Goal: Transaction & Acquisition: Book appointment/travel/reservation

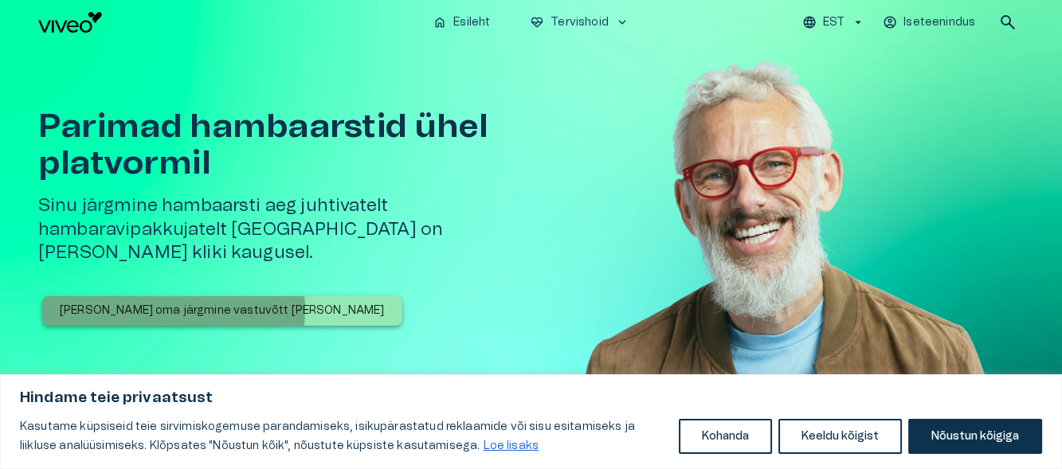
click at [173, 303] on p "[PERSON_NAME] oma järgmine vastuvõtt [PERSON_NAME]" at bounding box center [222, 311] width 325 height 17
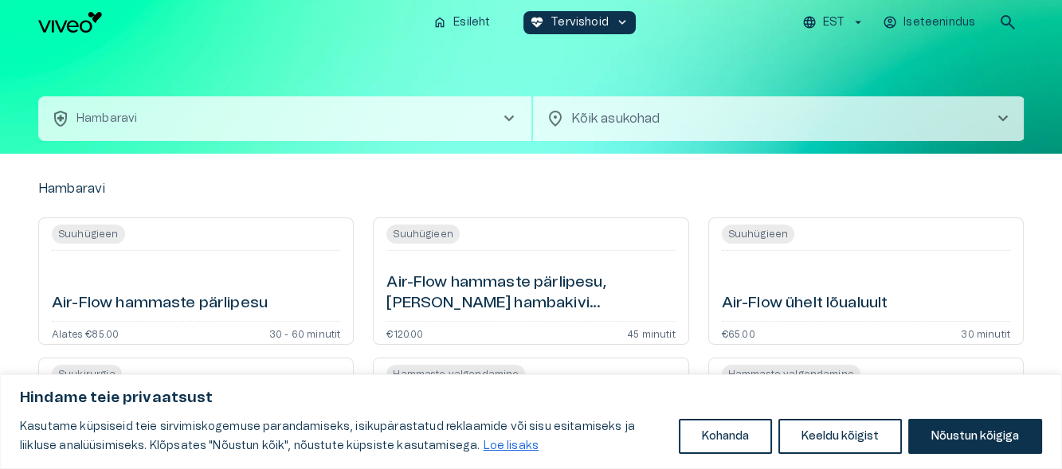
click at [512, 114] on span "chevron_right" at bounding box center [509, 118] width 19 height 19
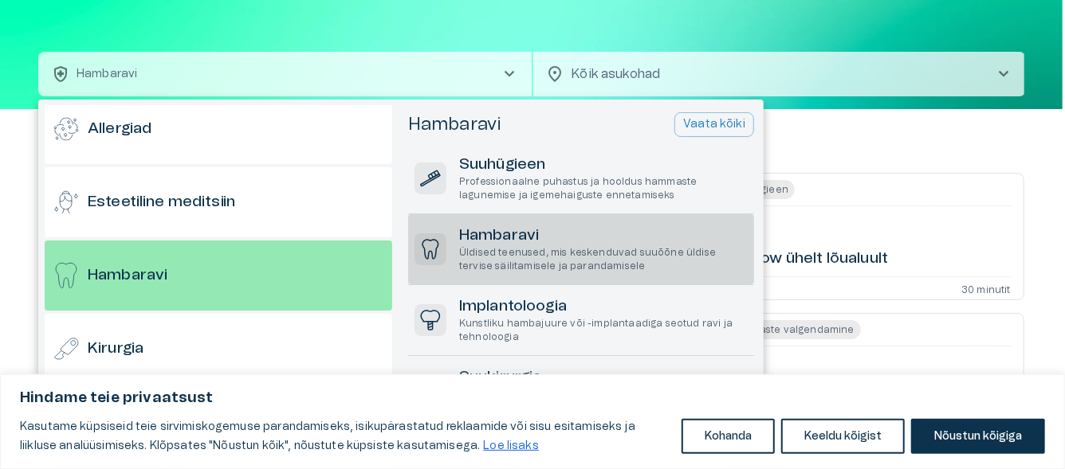
click at [501, 230] on h6 "Hambaravi" at bounding box center [603, 237] width 289 height 22
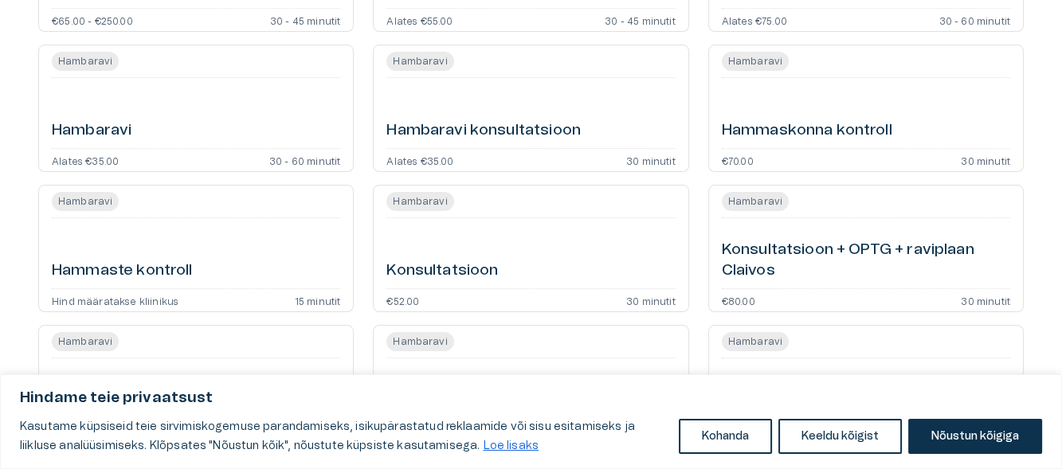
scroll to position [234, 0]
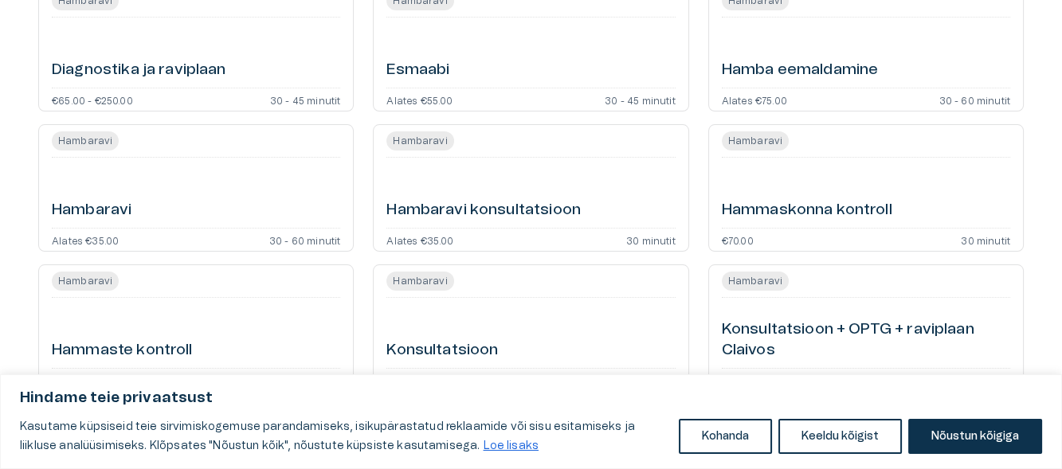
click at [91, 137] on span "Hambaravi" at bounding box center [85, 141] width 67 height 19
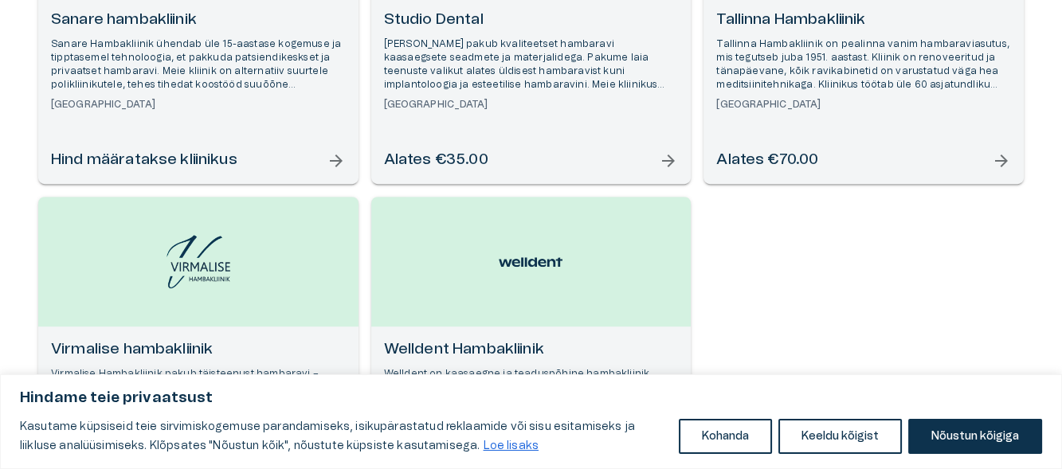
scroll to position [1521, 0]
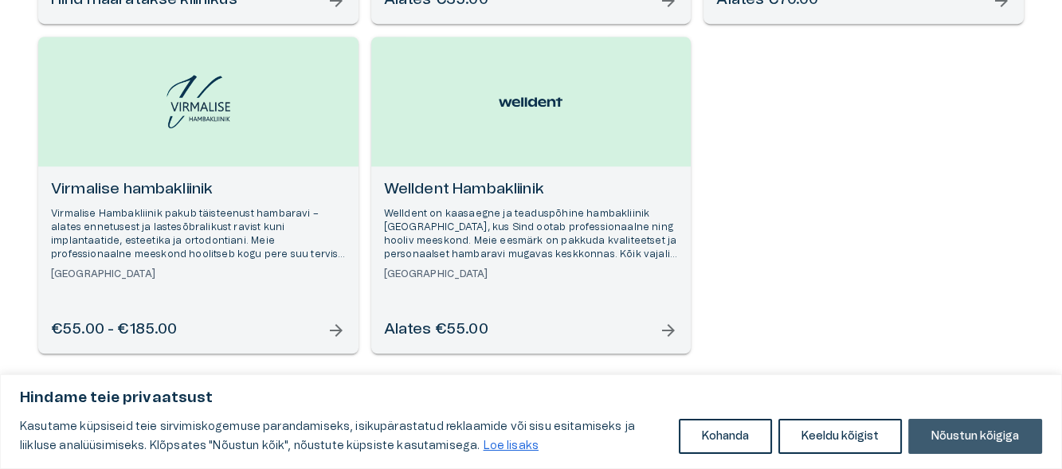
click at [988, 430] on button "Nõustun kõigiga" at bounding box center [976, 436] width 134 height 35
